Goal: Transaction & Acquisition: Download file/media

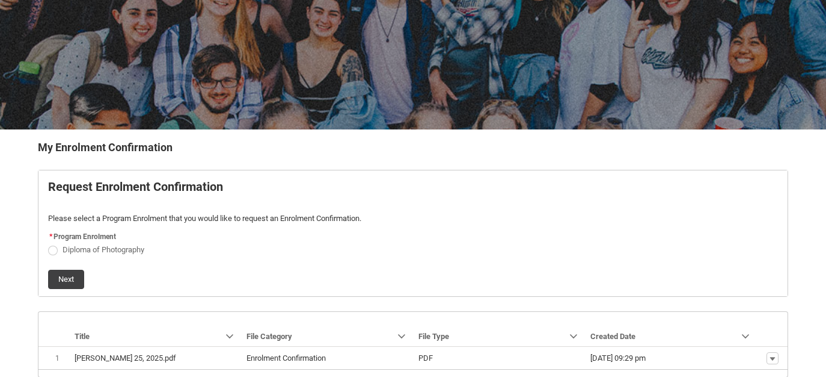
scroll to position [170, 0]
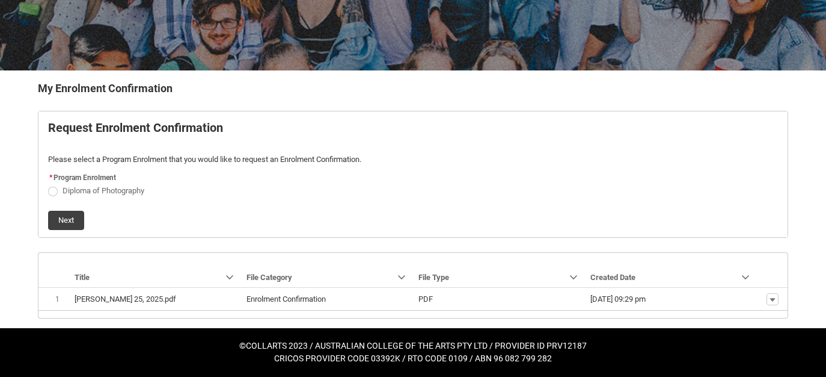
click at [50, 191] on span "REDU_Generate_Enrolment_Confirmation flow" at bounding box center [53, 191] width 10 height 10
click at [48, 184] on input "Diploma of Photography" at bounding box center [48, 183] width 1 height 1
radio input "true"
click at [63, 218] on button "Next" at bounding box center [66, 220] width 36 height 19
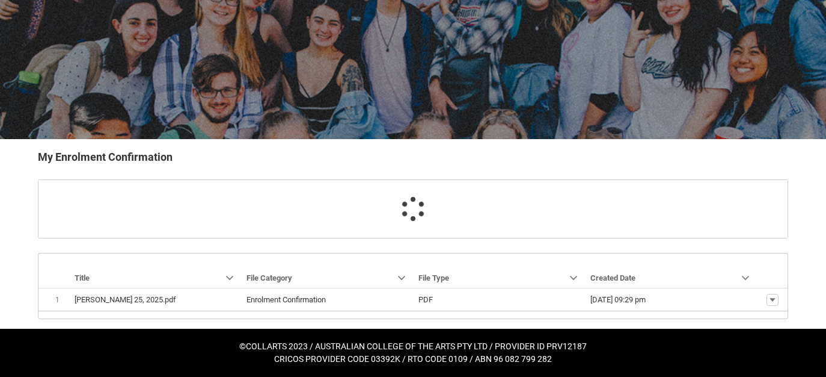
scroll to position [127, 0]
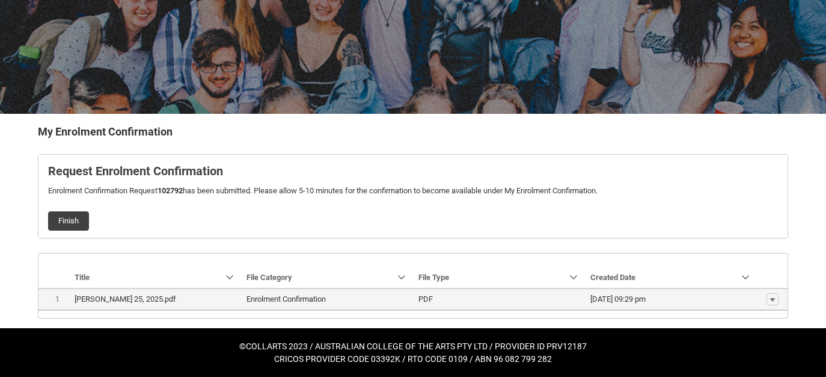
click at [156, 300] on lightning-base-formatted-text "[PERSON_NAME] 25, 2025.pdf" at bounding box center [126, 298] width 102 height 9
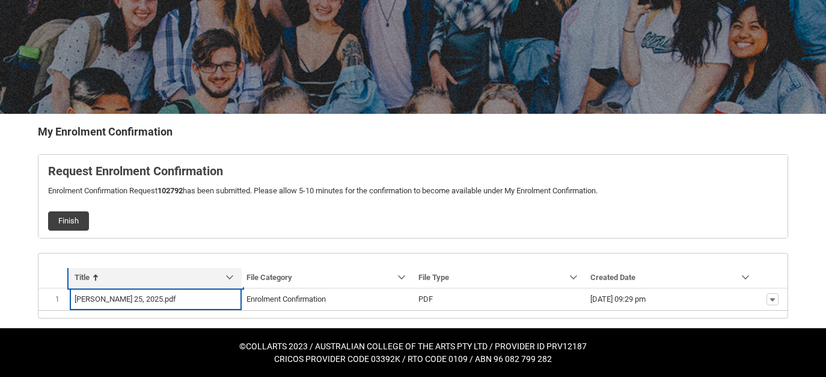
click at [214, 268] on link "Sort by: Title" at bounding box center [156, 277] width 172 height 19
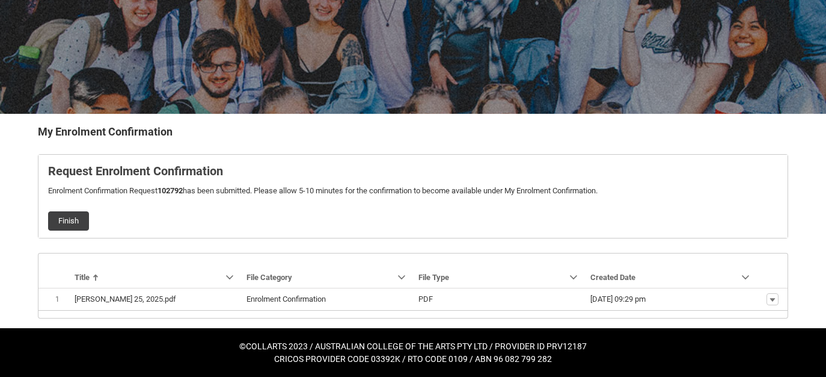
click at [265, 242] on div "My Enrolment Confirmation Request Enrolment Confirmation Enrolment Confirmation…" at bounding box center [413, 220] width 751 height 195
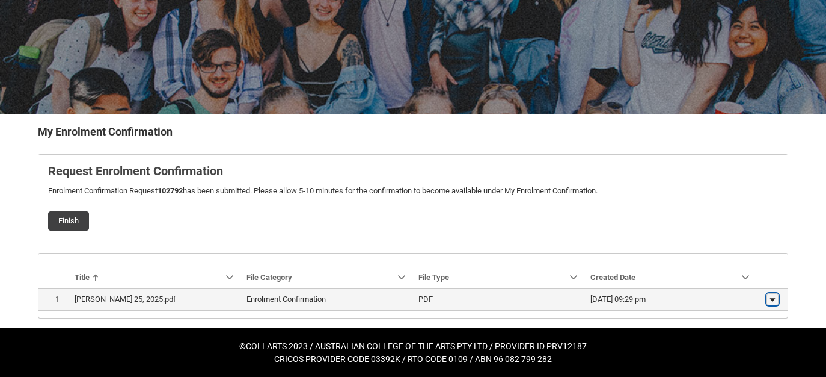
click at [770, 299] on lightning-primitive-icon "button" at bounding box center [772, 299] width 7 height 8
click at [760, 294] on span "Download" at bounding box center [745, 296] width 33 height 11
